Goal: Navigation & Orientation: Find specific page/section

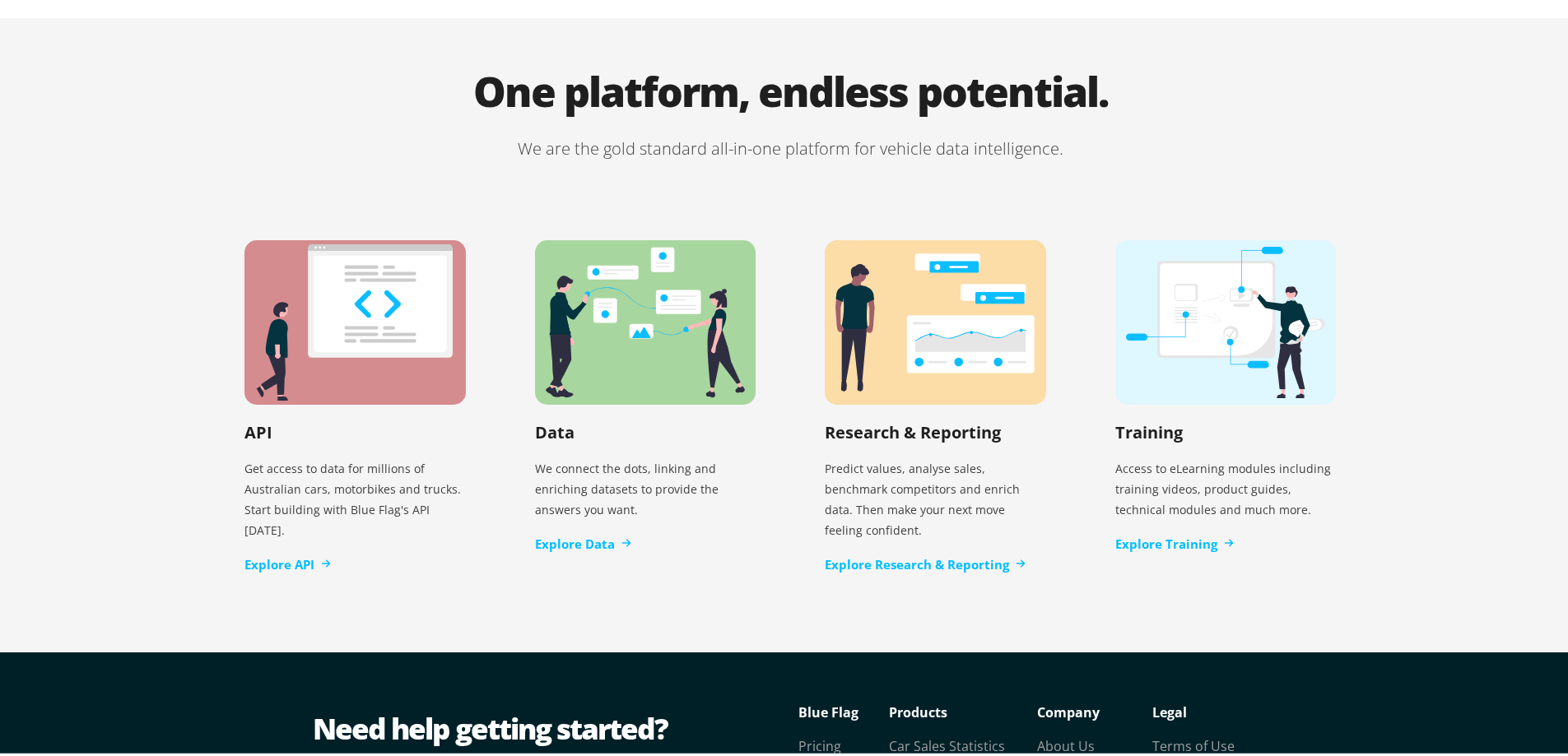
scroll to position [3359, 0]
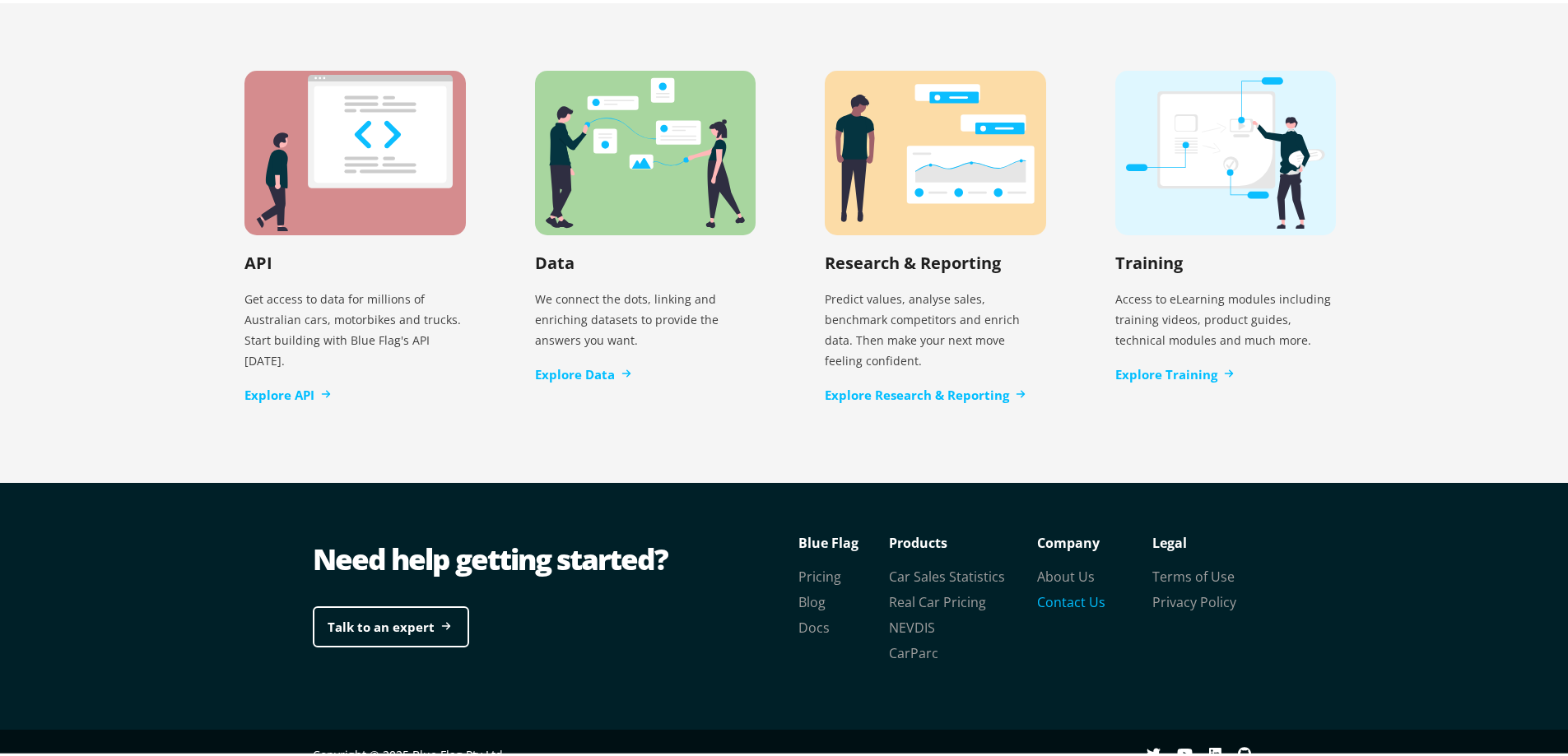
click at [1064, 589] on link "Contact Us" at bounding box center [1071, 599] width 68 height 19
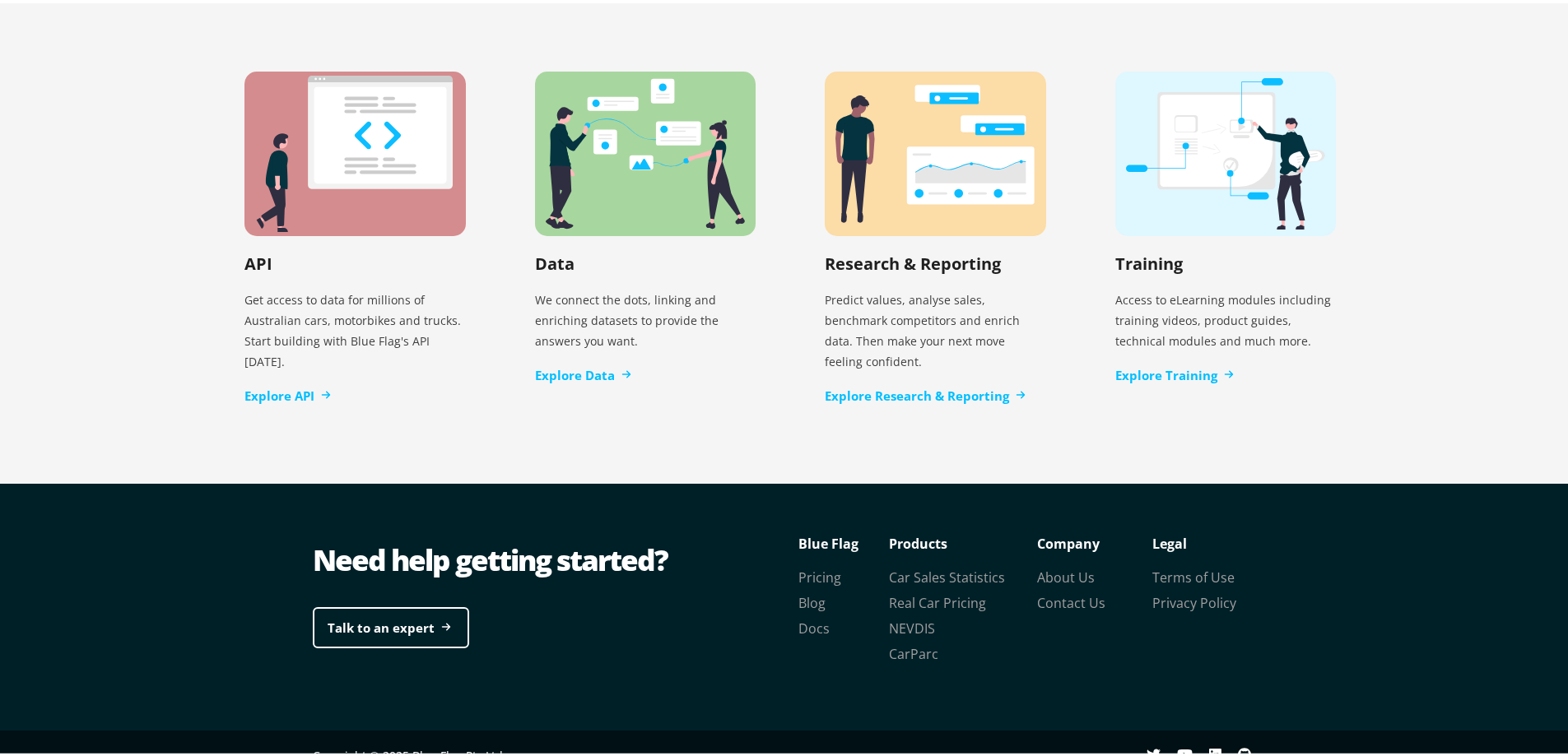
scroll to position [3359, 0]
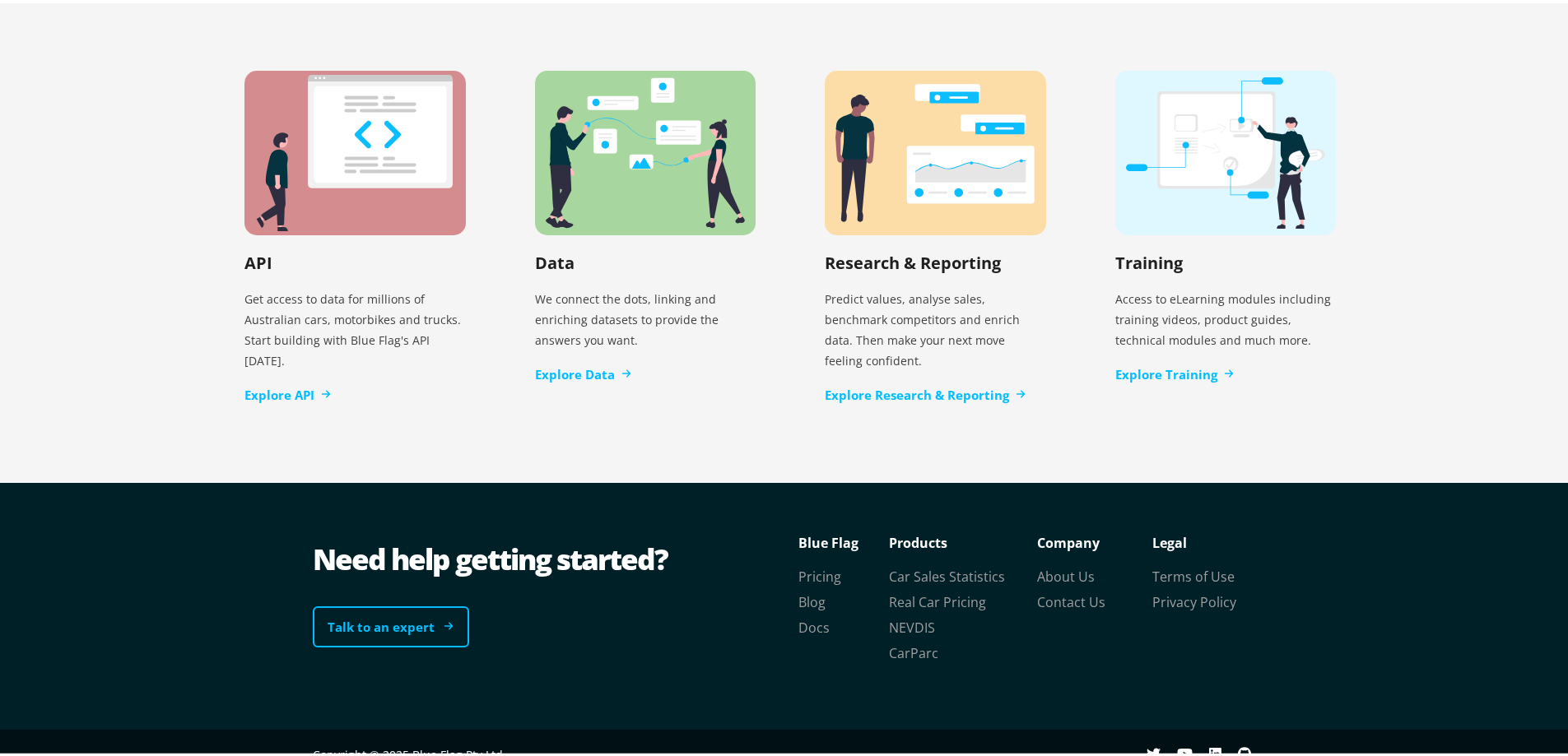
click at [425, 603] on link "Talk to an expert" at bounding box center [391, 624] width 156 height 42
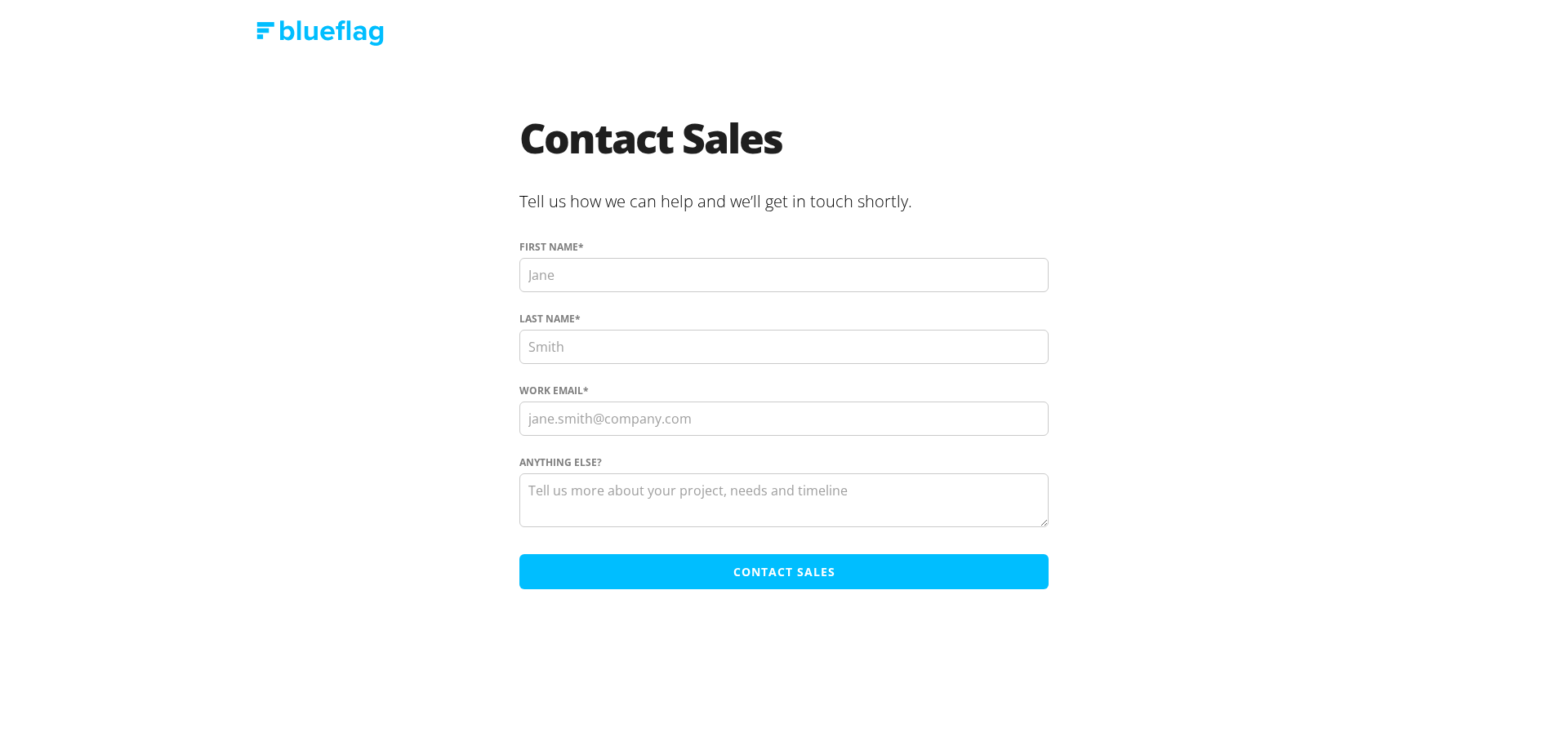
click at [331, 24] on img at bounding box center [320, 33] width 128 height 26
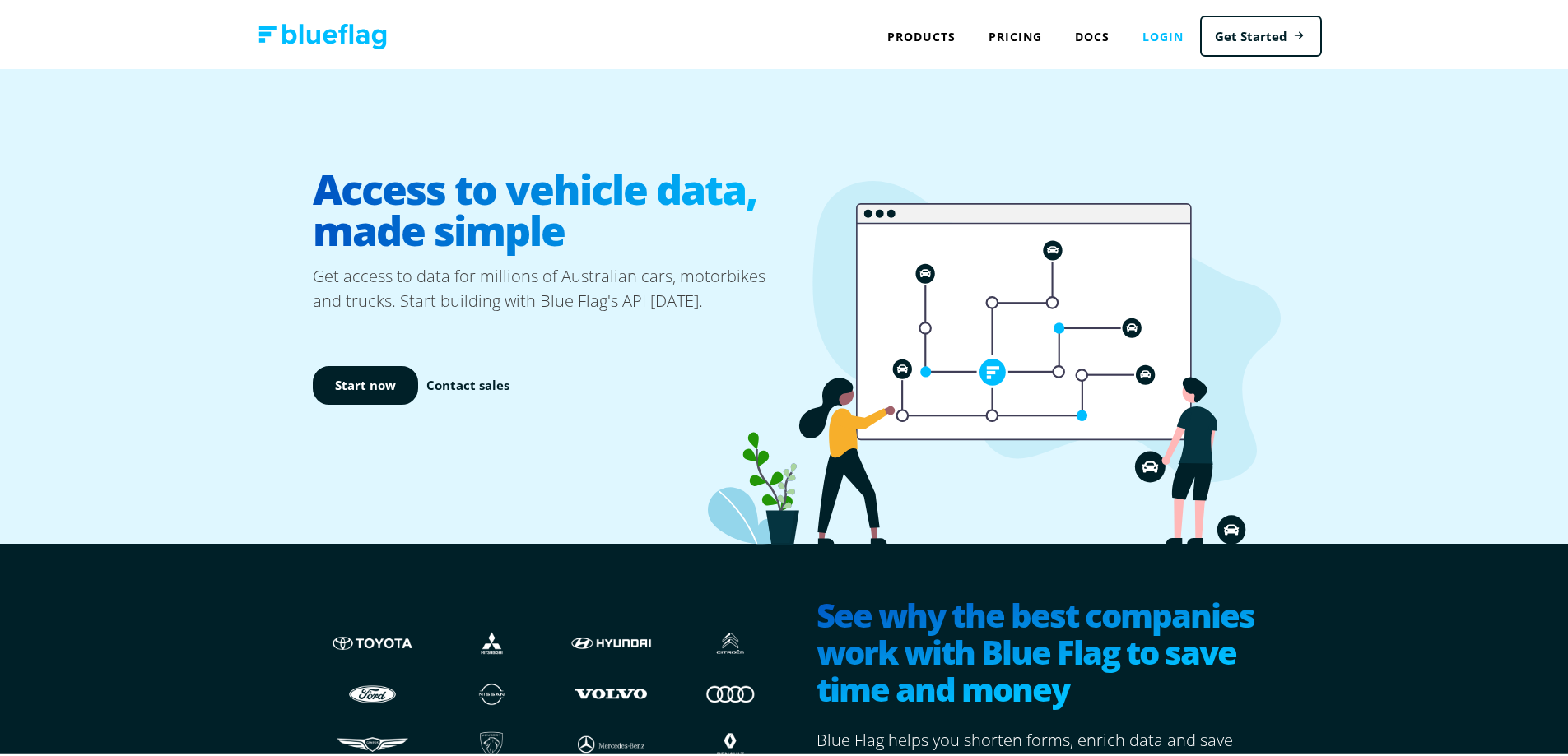
click at [1159, 34] on link "Login" at bounding box center [1163, 33] width 74 height 33
click at [1013, 28] on link "Pricing" at bounding box center [1014, 33] width 86 height 33
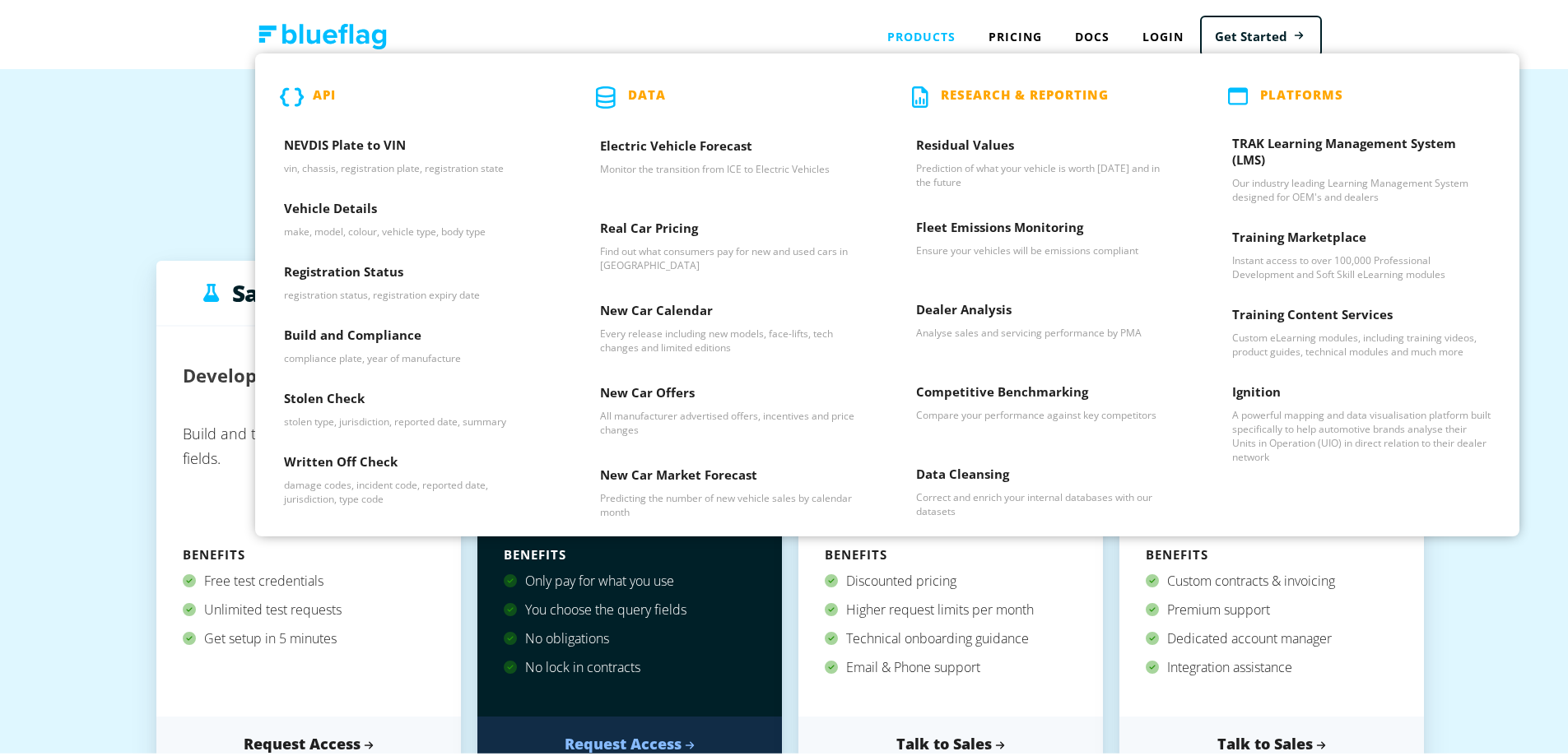
click at [919, 28] on div "Products API NEVDIS Plate to VIN vin, chassis, registration plate, registration…" at bounding box center [921, 33] width 101 height 33
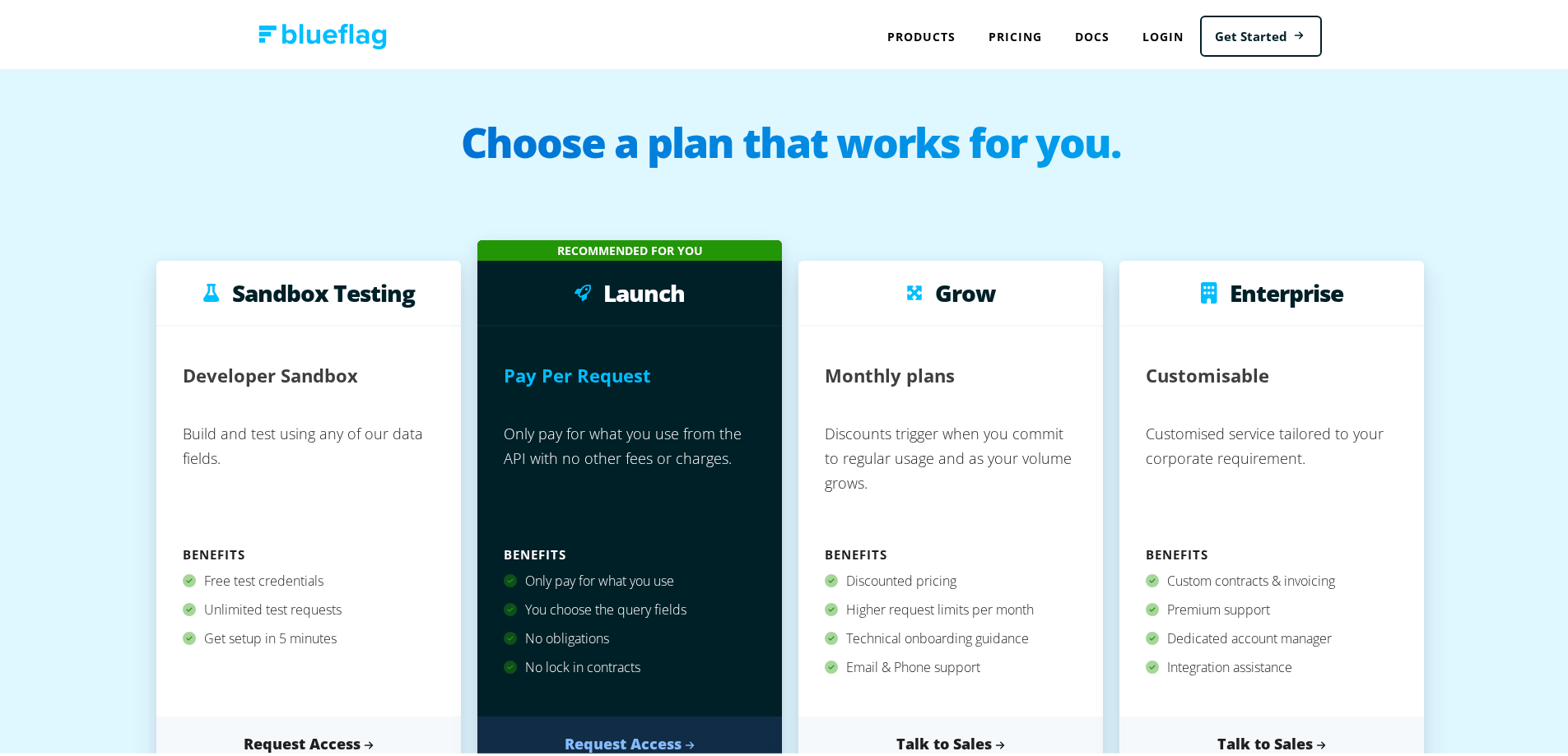
click at [373, 27] on img at bounding box center [322, 33] width 129 height 26
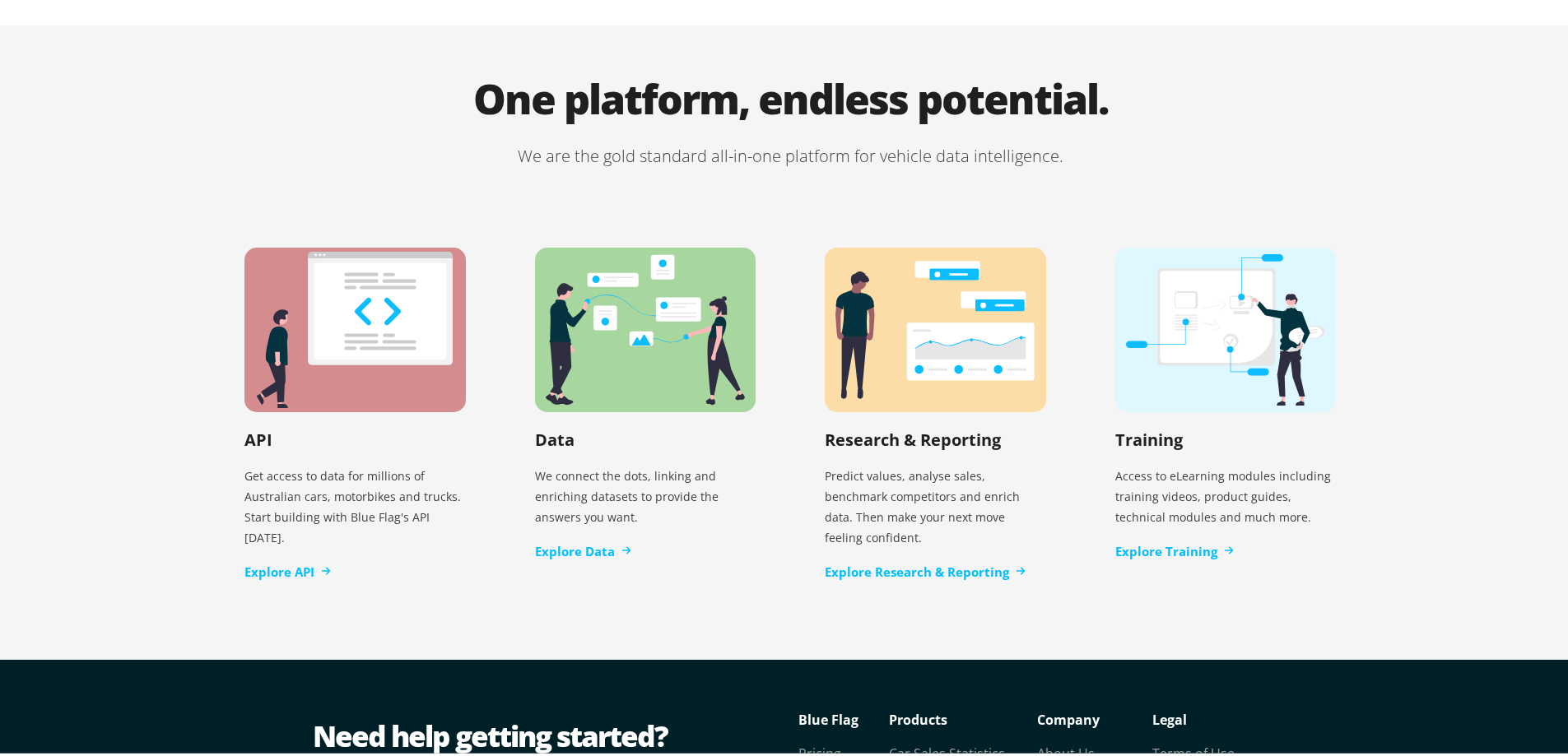
scroll to position [3359, 0]
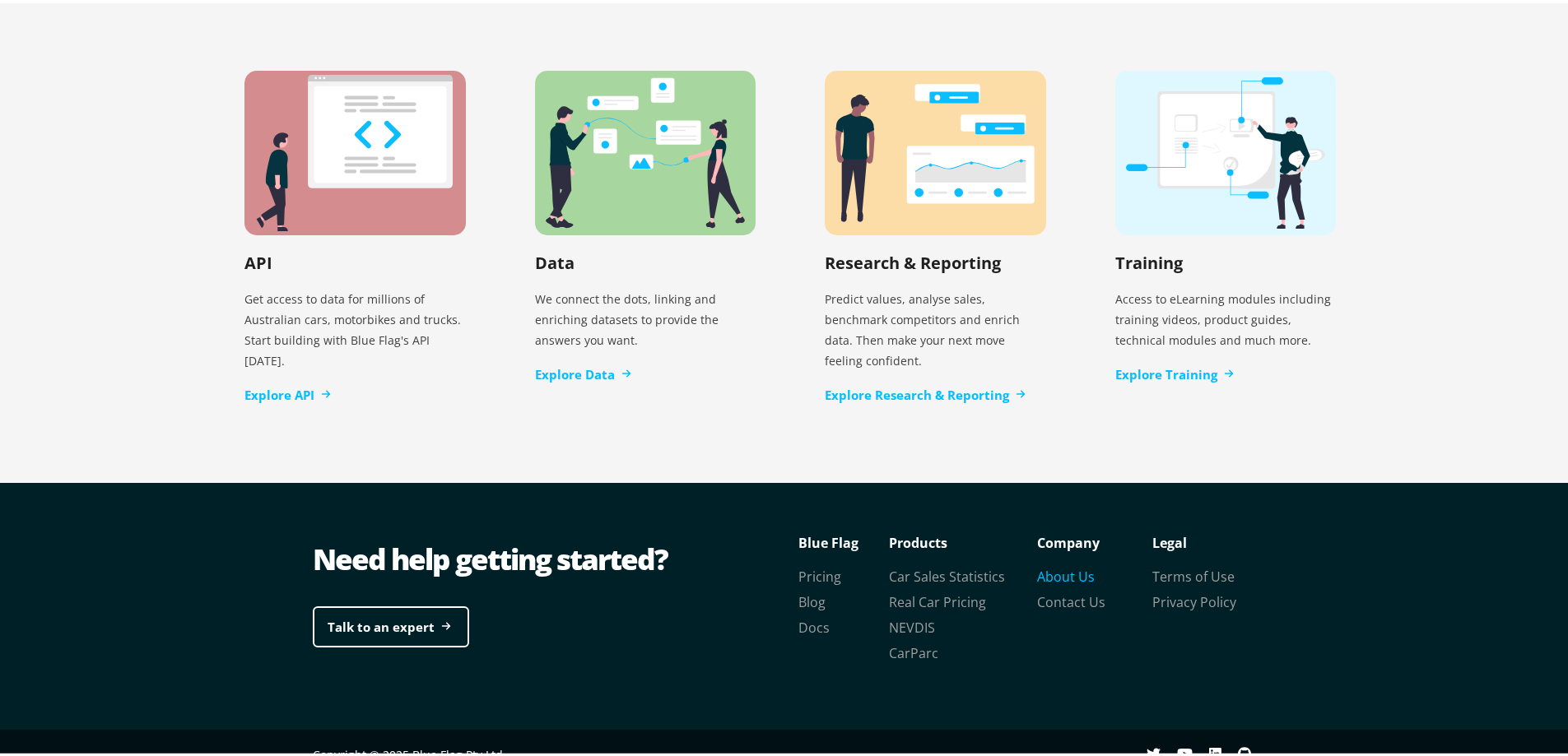
click at [1060, 564] on link "About Us" at bounding box center [1065, 574] width 57 height 19
